Goal: Find specific page/section: Find specific page/section

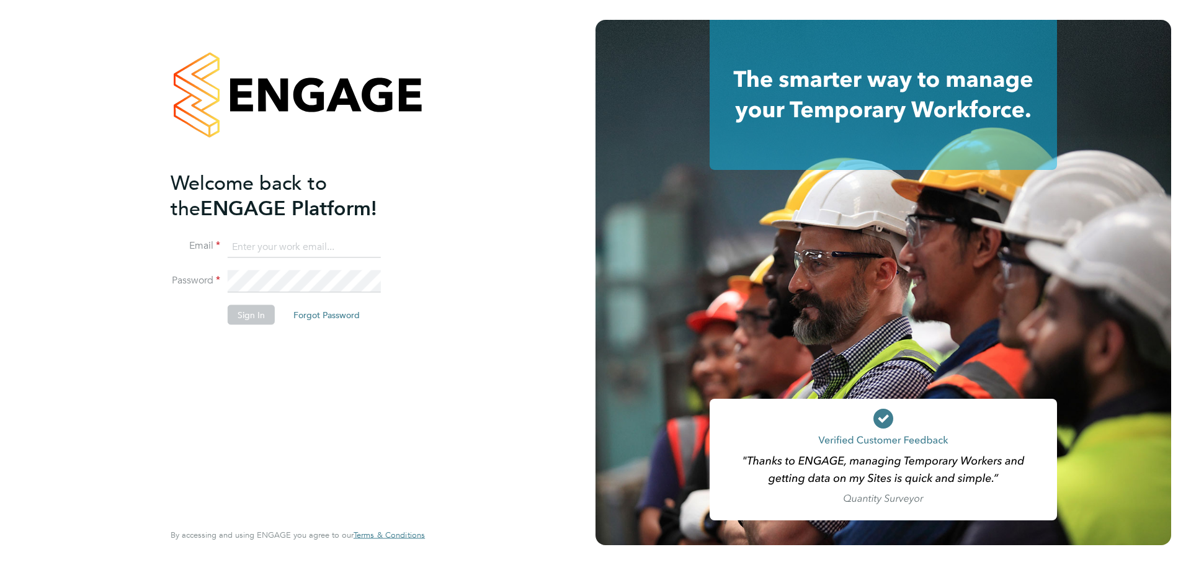
type input "bperkin@psrsolutions.co.uk"
click at [239, 354] on div "Welcome back to the ENGAGE Platform! Email bperkin@psrsolutions.co.uk Password …" at bounding box center [292, 344] width 242 height 349
click at [253, 319] on button "Sign In" at bounding box center [251, 315] width 47 height 20
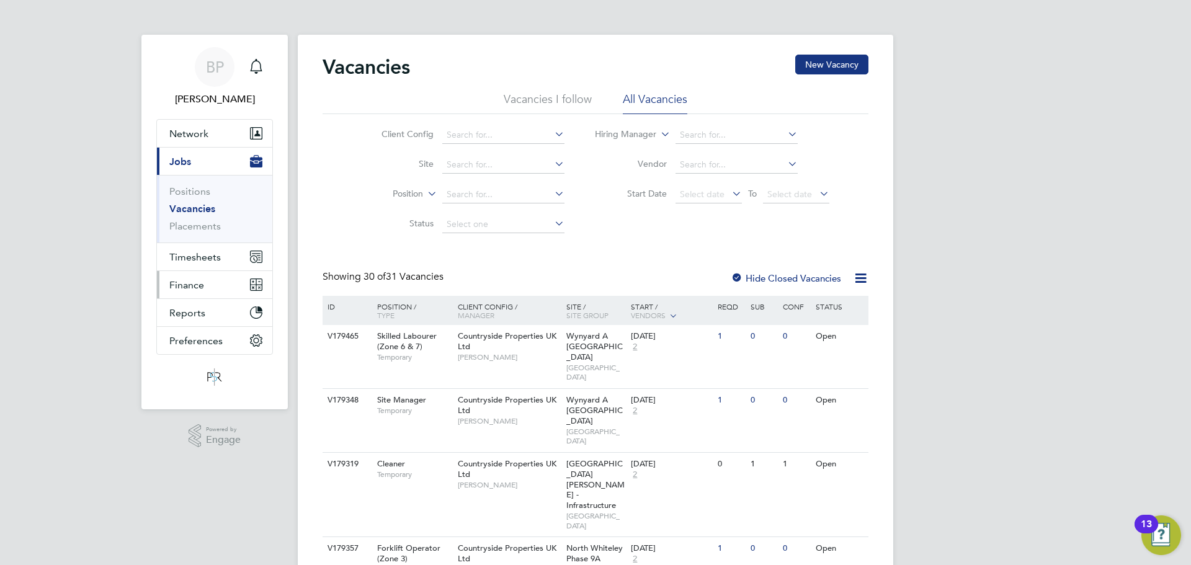
click at [185, 282] on span "Finance" at bounding box center [186, 285] width 35 height 12
click at [190, 249] on button "Timesheets" at bounding box center [214, 256] width 115 height 27
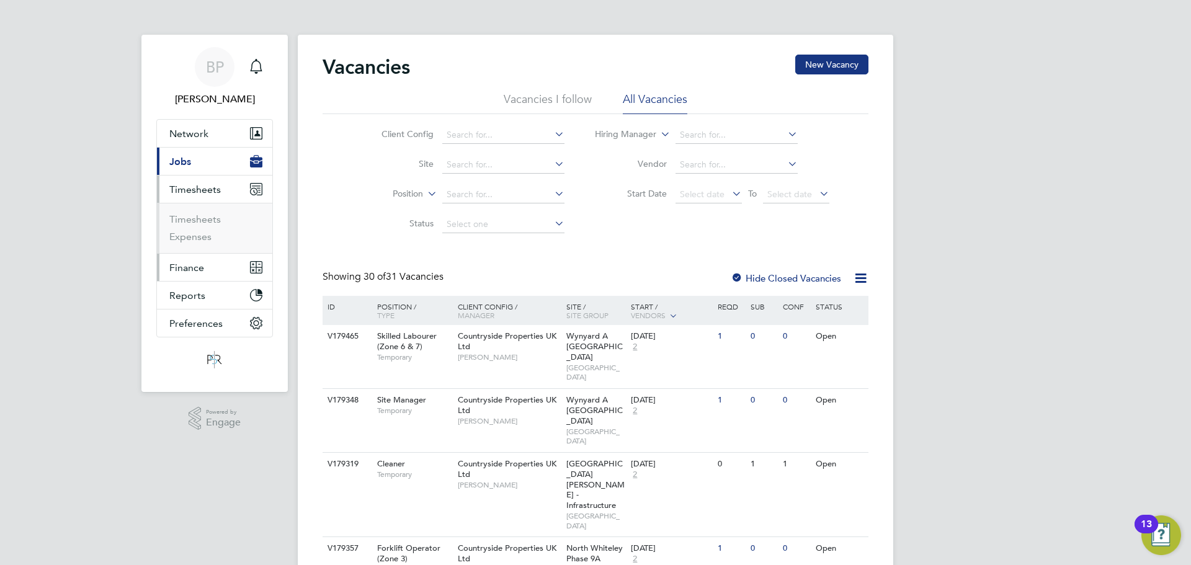
click at [189, 267] on span "Finance" at bounding box center [186, 268] width 35 height 12
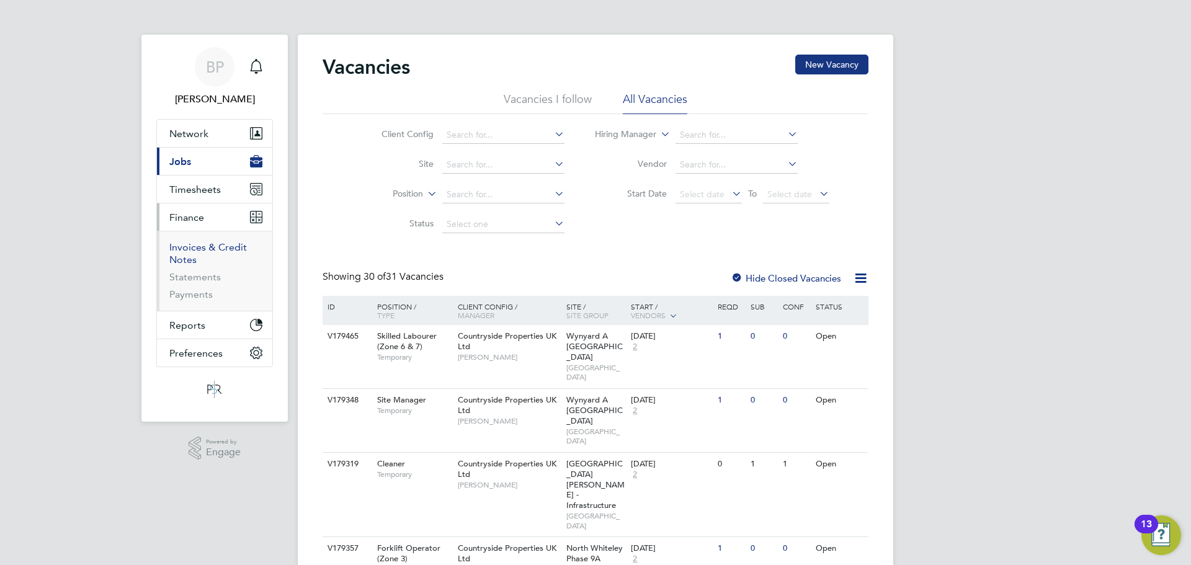
click at [197, 249] on link "Invoices & Credit Notes" at bounding box center [208, 253] width 78 height 24
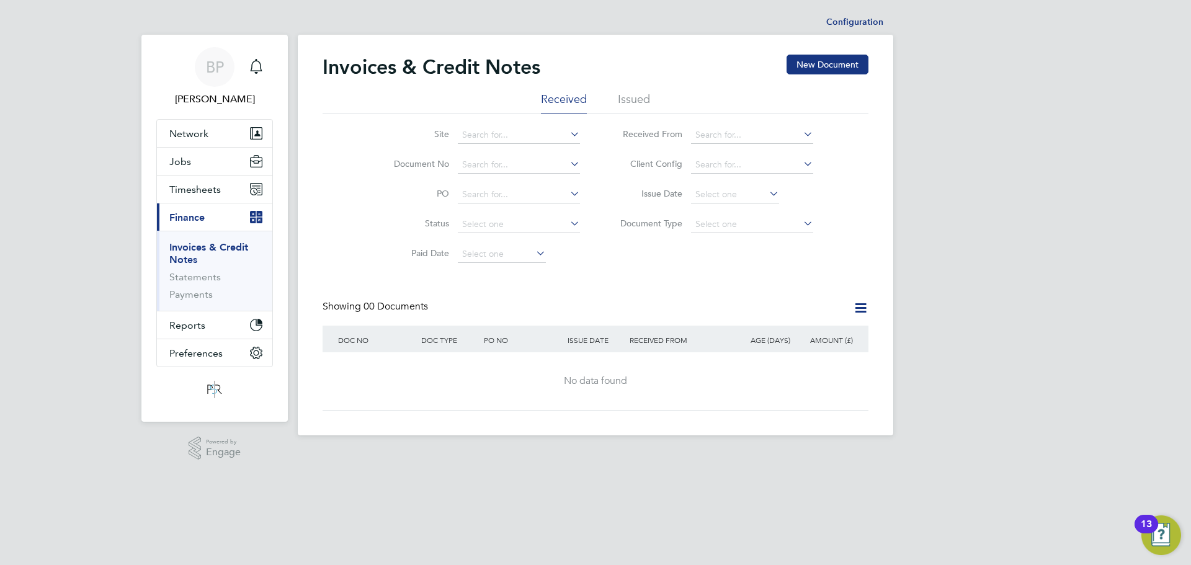
click at [637, 99] on li "Issued" at bounding box center [634, 103] width 32 height 22
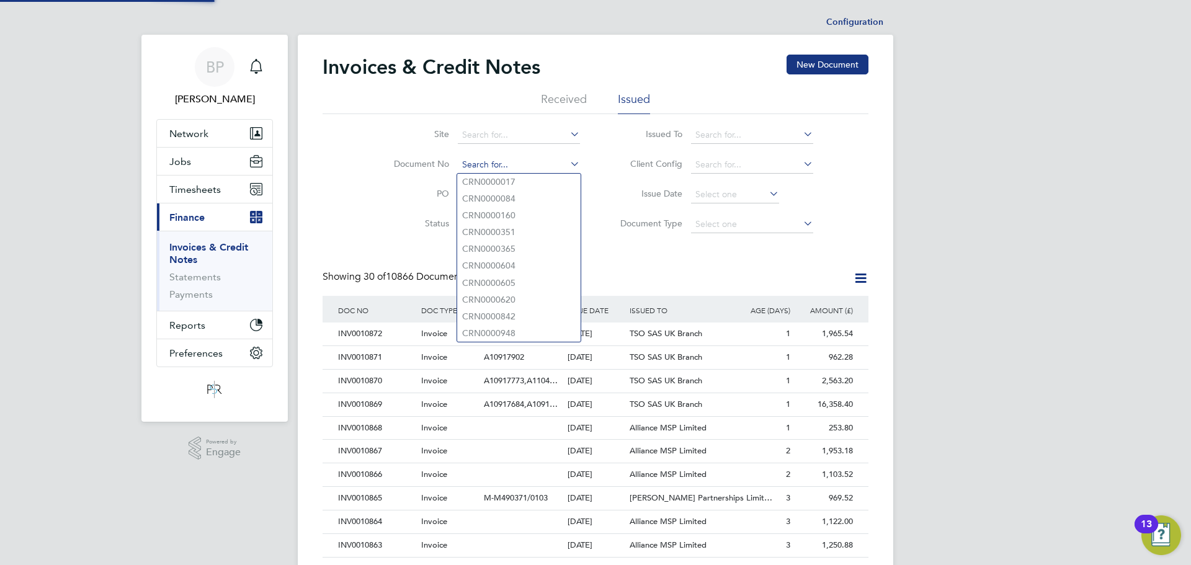
paste input "INV0009450"
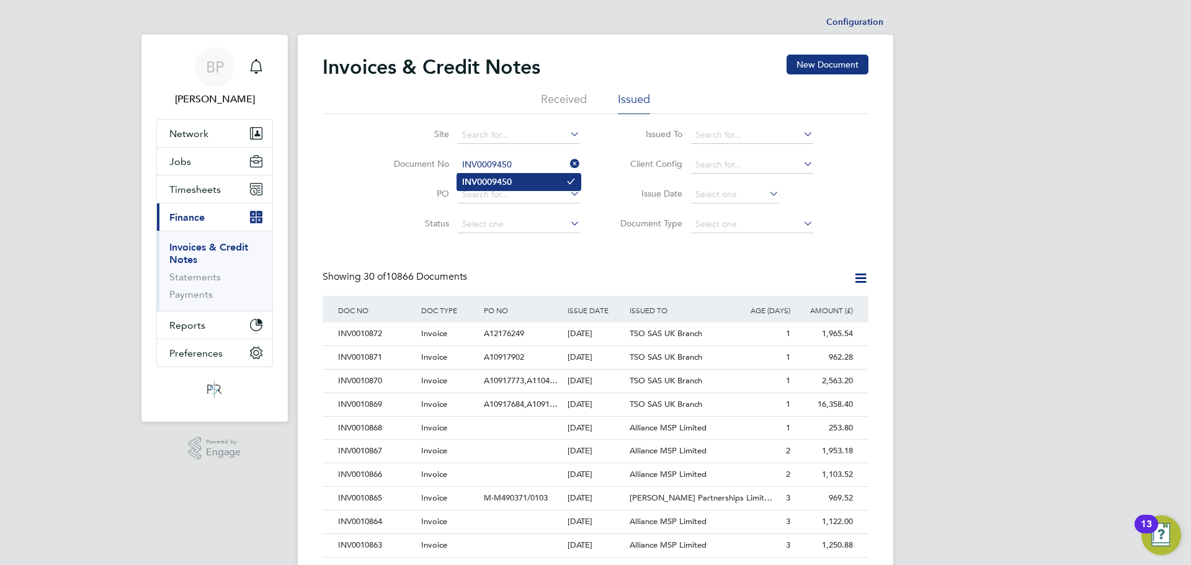
type input "INV0009450"
click at [494, 184] on b "INV0009450" at bounding box center [487, 182] width 50 height 11
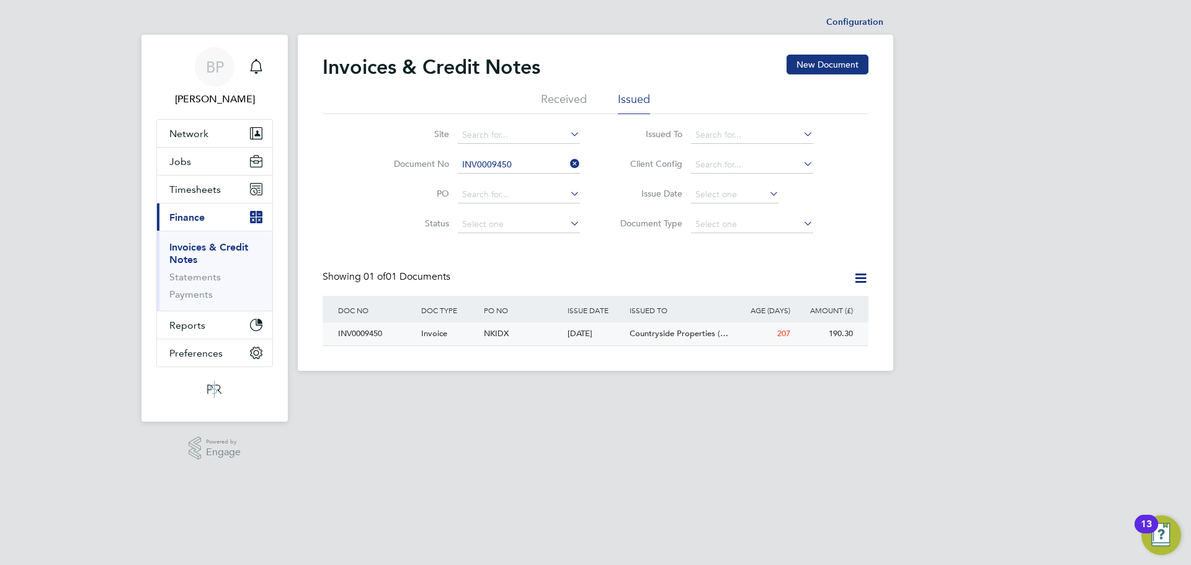
click at [433, 337] on span "Invoice" at bounding box center [434, 333] width 26 height 11
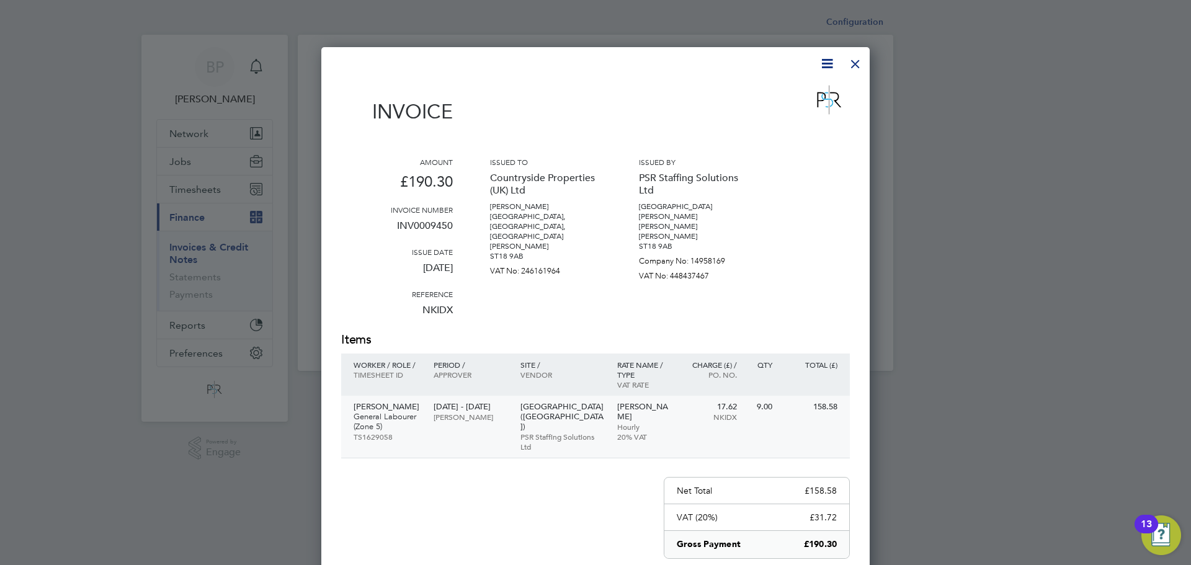
click at [406, 412] on p "General Labourer (Zone 5)" at bounding box center [388, 422] width 68 height 20
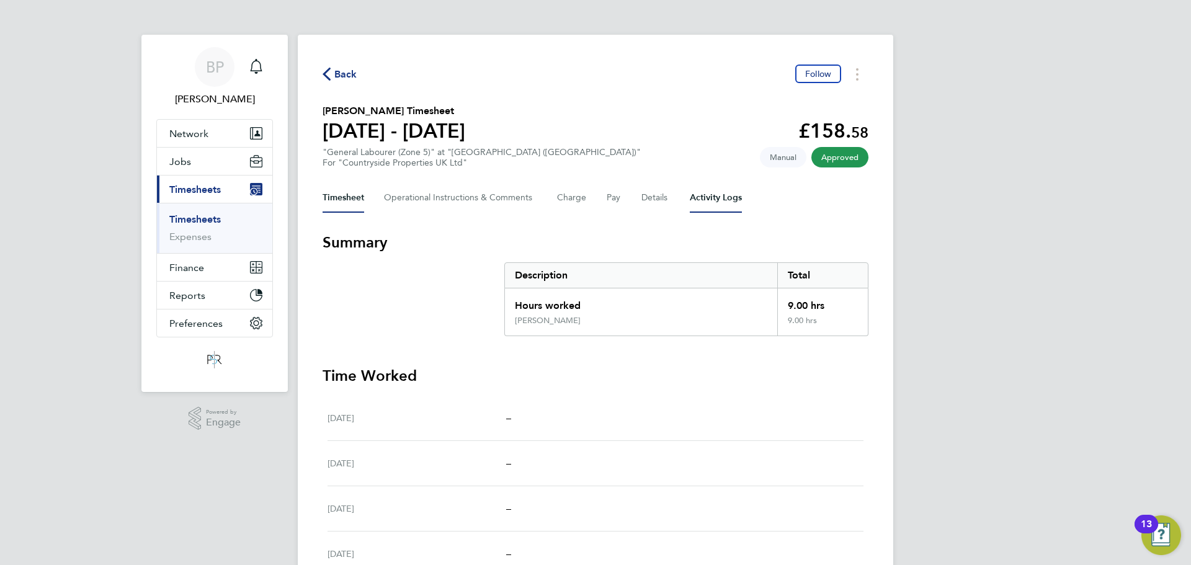
click at [715, 199] on Logs-tab "Activity Logs" at bounding box center [716, 198] width 52 height 30
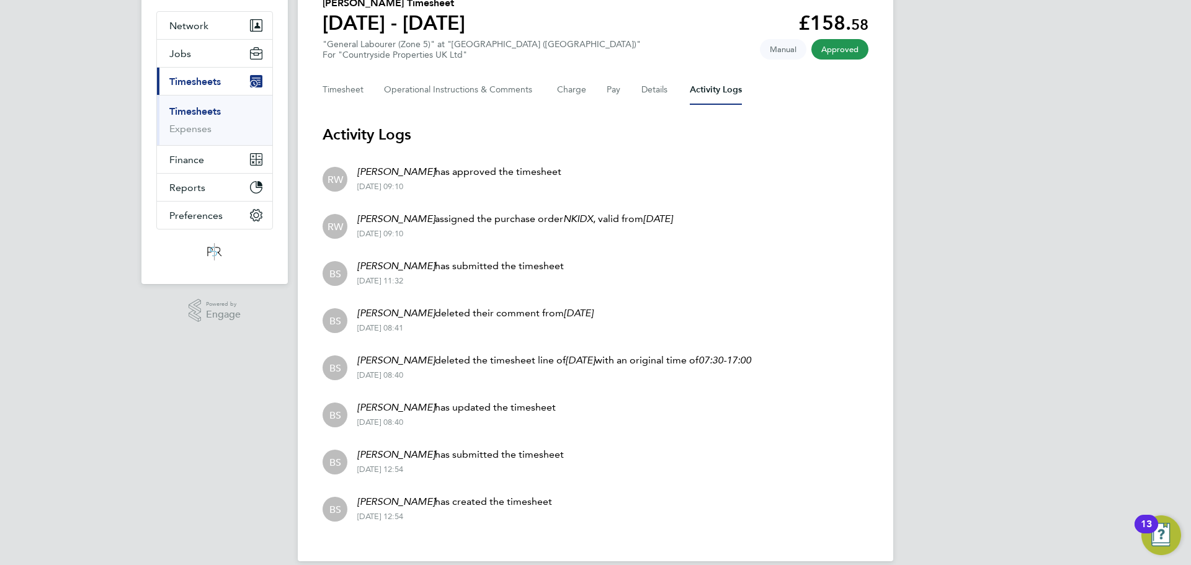
scroll to position [112, 0]
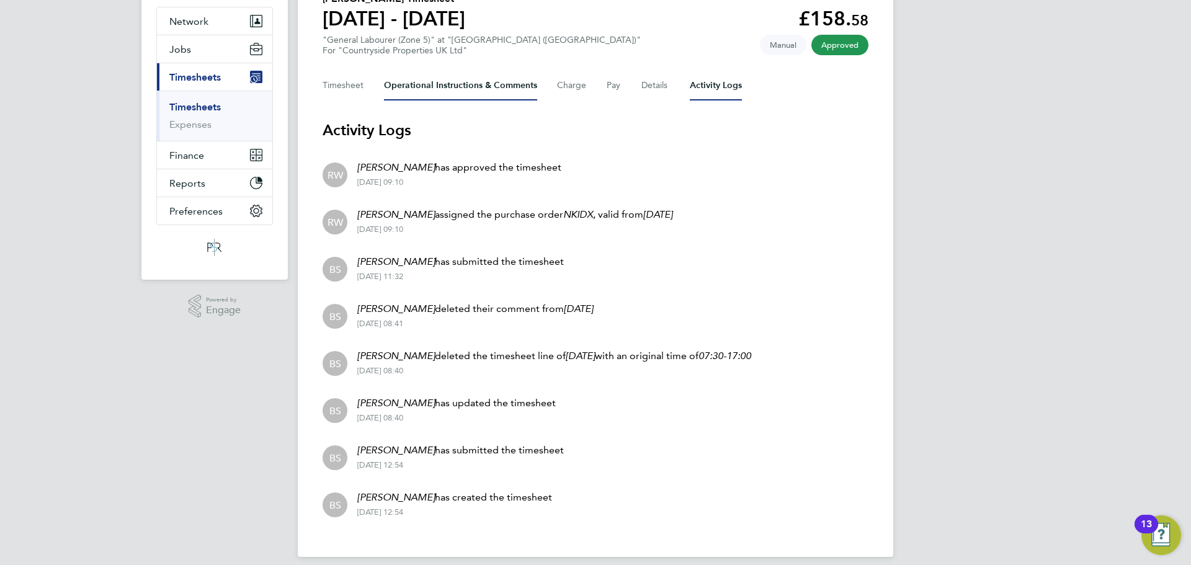
click at [447, 80] on Comments-tab "Operational Instructions & Comments" at bounding box center [460, 86] width 153 height 30
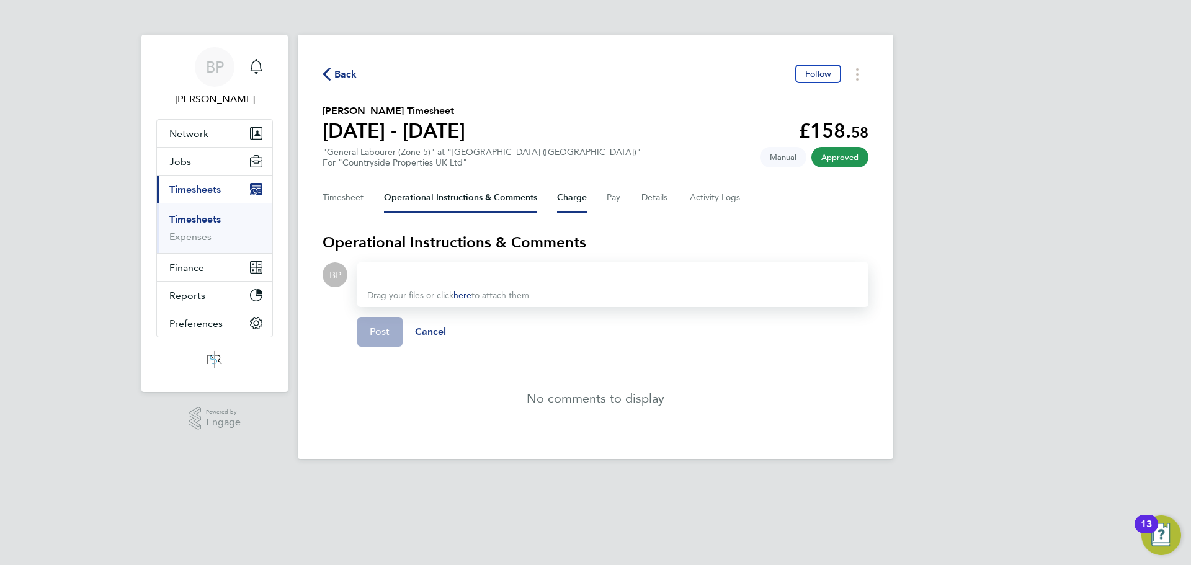
click at [578, 198] on button "Charge" at bounding box center [572, 198] width 30 height 30
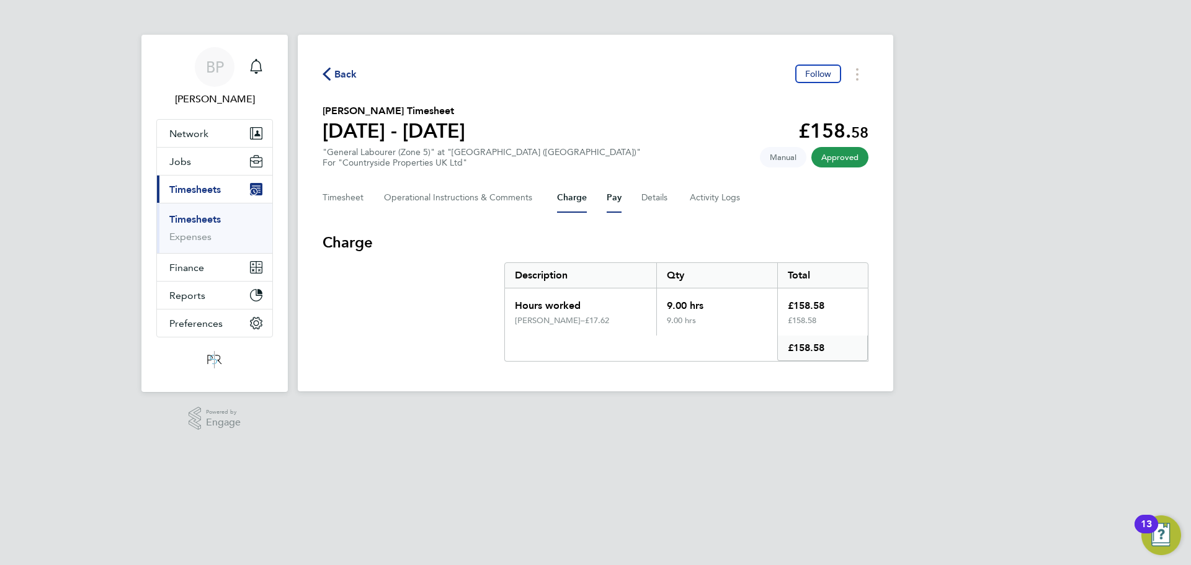
click at [611, 192] on button "Pay" at bounding box center [614, 198] width 15 height 30
click at [662, 192] on button "Details" at bounding box center [656, 198] width 29 height 30
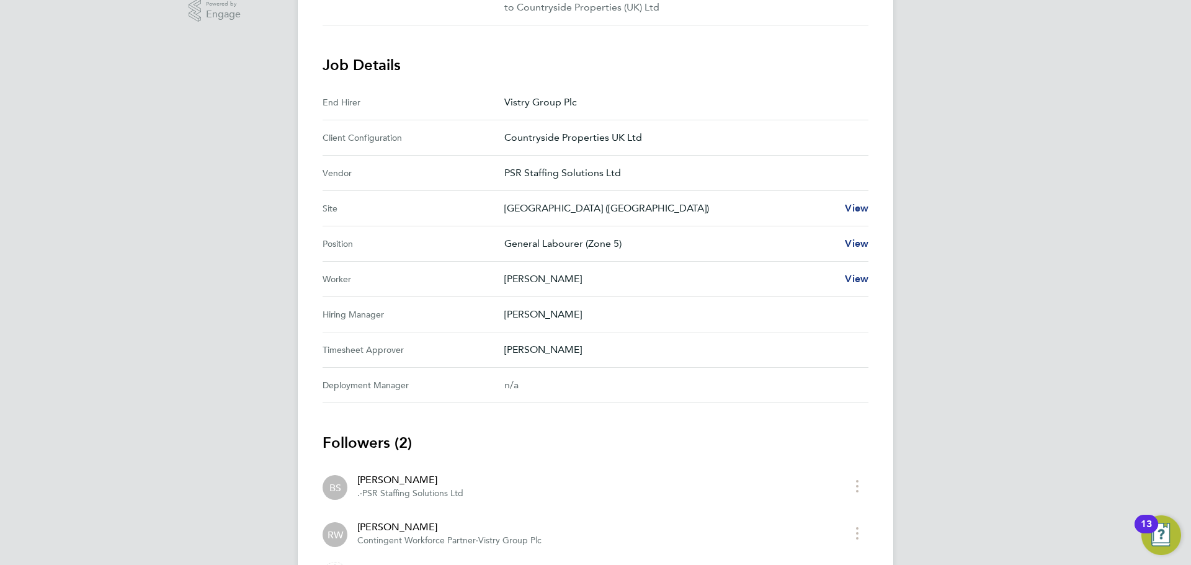
scroll to position [394, 0]
